Goal: Task Accomplishment & Management: Manage account settings

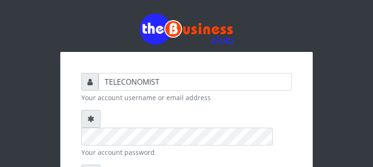
scroll to position [99, 0]
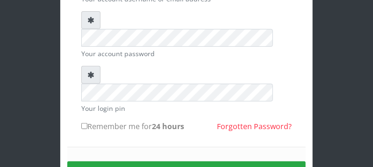
click at [83, 123] on input "Remember me for 24 hours" at bounding box center [84, 126] width 6 height 6
checkbox input "true"
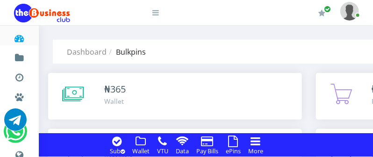
click at [236, 145] on icon at bounding box center [234, 141] width 10 height 11
click at [233, 142] on icon at bounding box center [234, 141] width 10 height 11
click at [236, 141] on icon at bounding box center [234, 141] width 10 height 11
